Goal: Information Seeking & Learning: Understand process/instructions

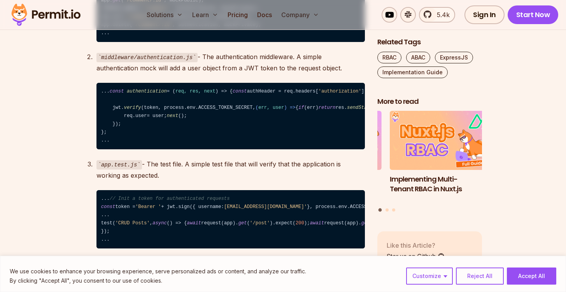
scroll to position [1354, 0]
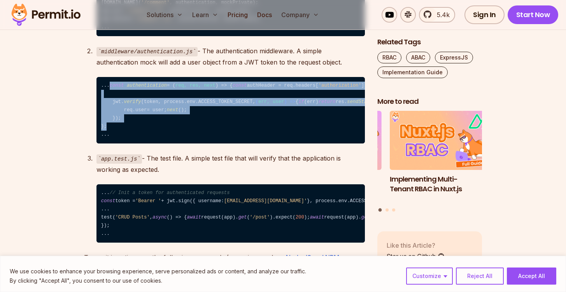
drag, startPoint x: 108, startPoint y: 207, endPoint x: 89, endPoint y: 125, distance: 84.3
click at [89, 125] on ol "app.js - The main application file. Consist of the relevant API endpoints for a…" at bounding box center [224, 41] width 281 height 402
copy code "const authentication = ( req, res, next ) => { const authHeader = req. headers …"
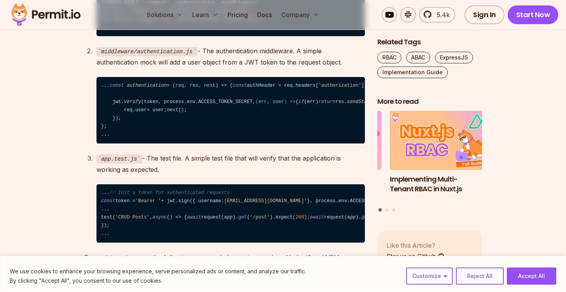
click at [320, 68] on p "middleware/authentication.js - The authentication middleware. A simple authenti…" at bounding box center [230, 56] width 268 height 22
click at [311, 68] on p "middleware/authentication.js - The authentication middleware. A simple authenti…" at bounding box center [230, 56] width 268 height 22
